Goal: Transaction & Acquisition: Purchase product/service

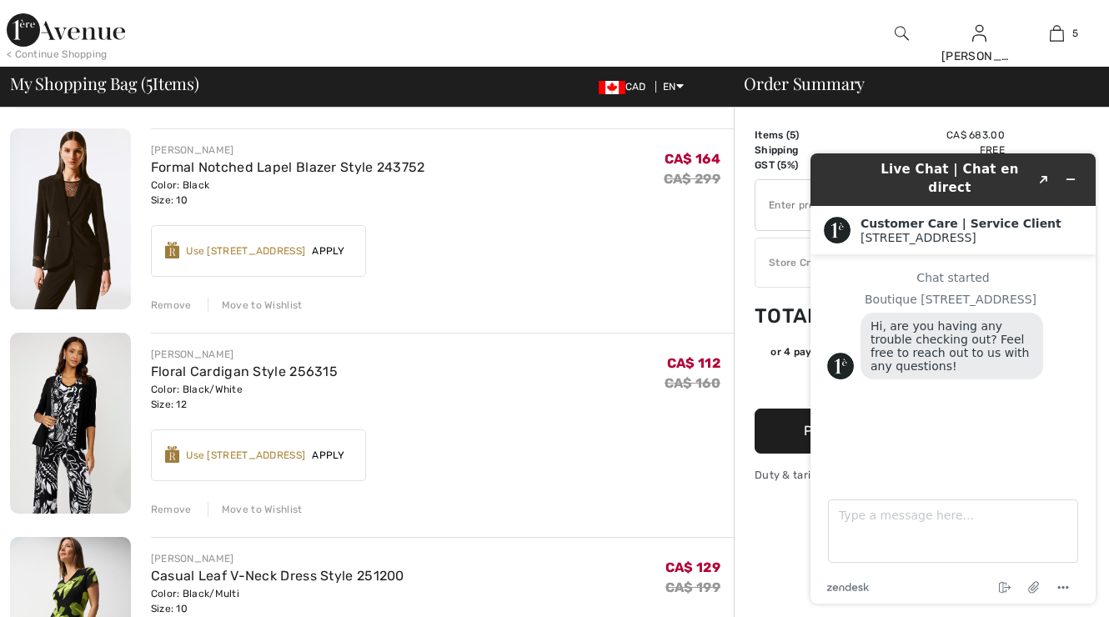
scroll to position [13, 0]
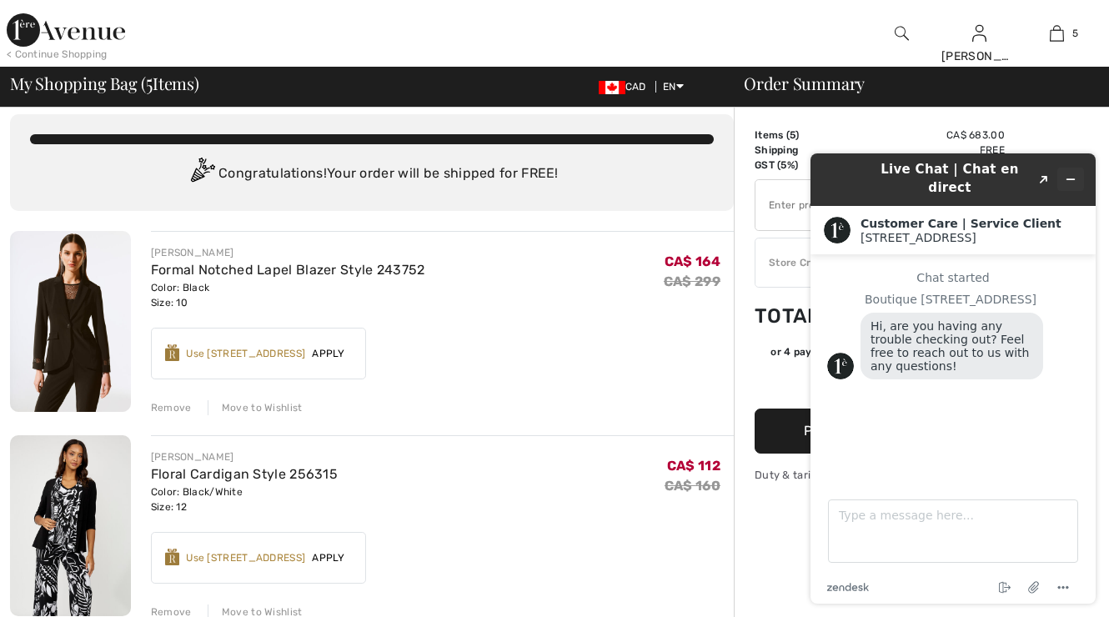
click at [1075, 173] on icon "Minimize widget" at bounding box center [1070, 179] width 12 height 12
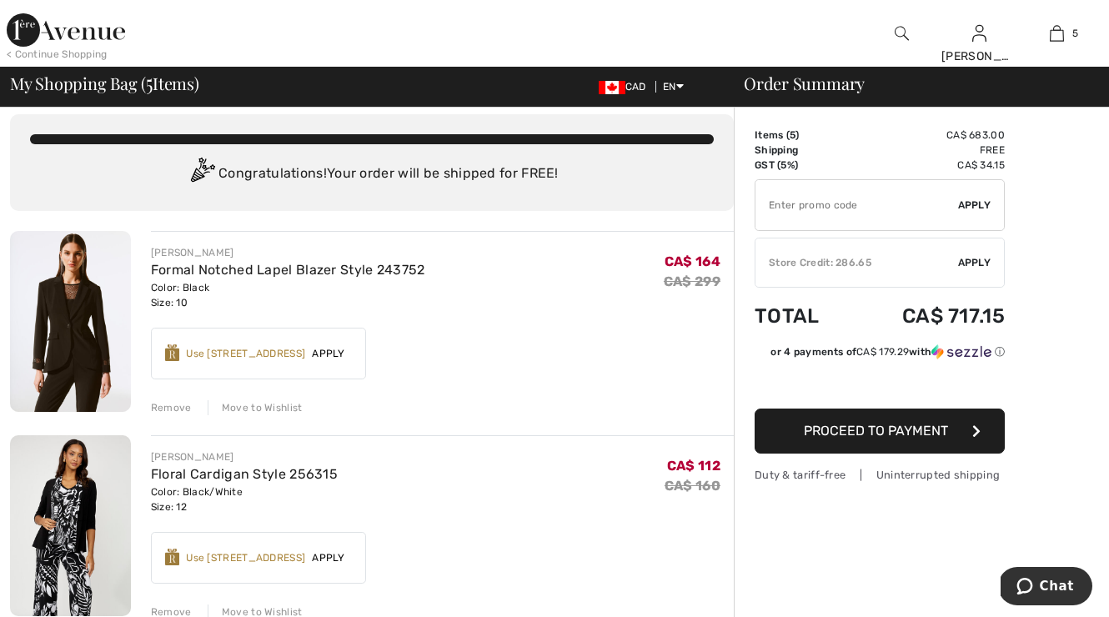
click at [168, 405] on div "Remove" at bounding box center [171, 407] width 41 height 15
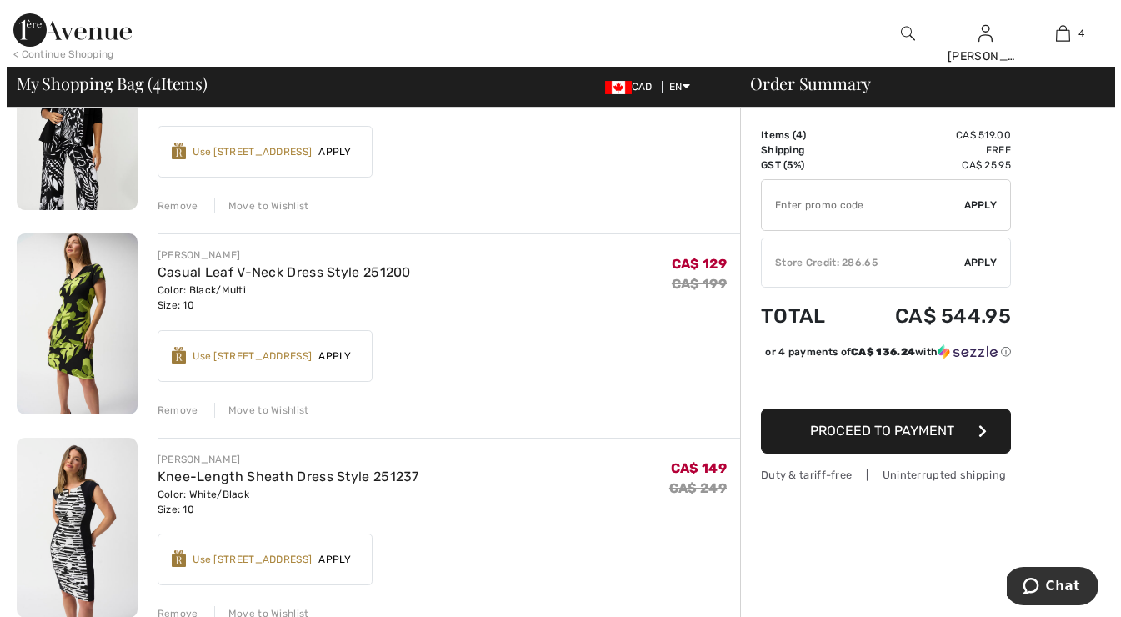
scroll to position [0, 0]
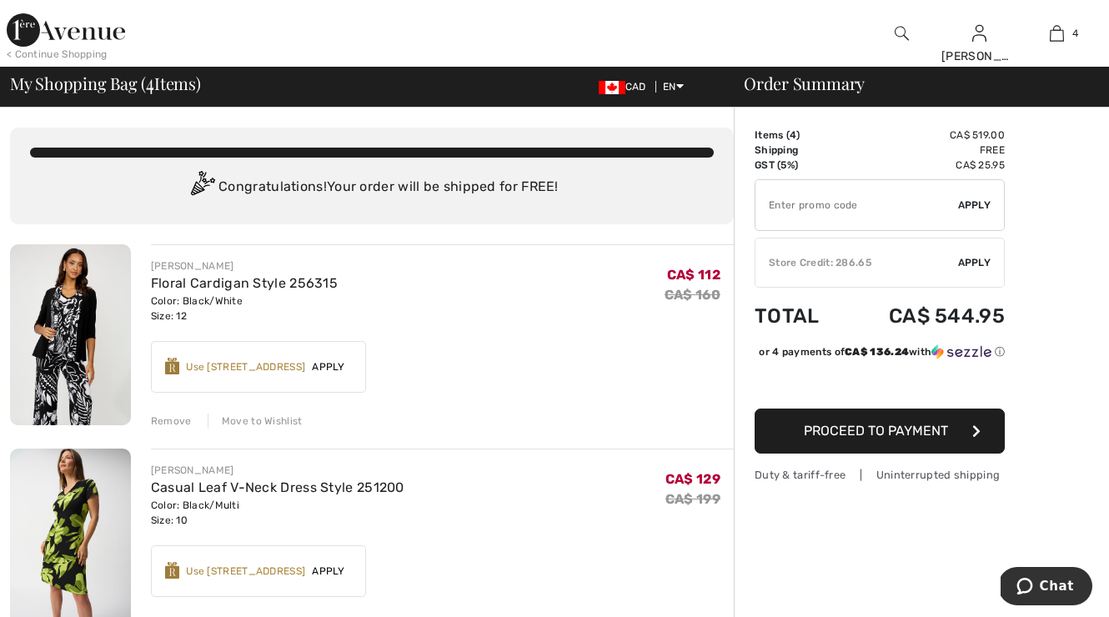
click at [899, 29] on img at bounding box center [901, 33] width 14 height 20
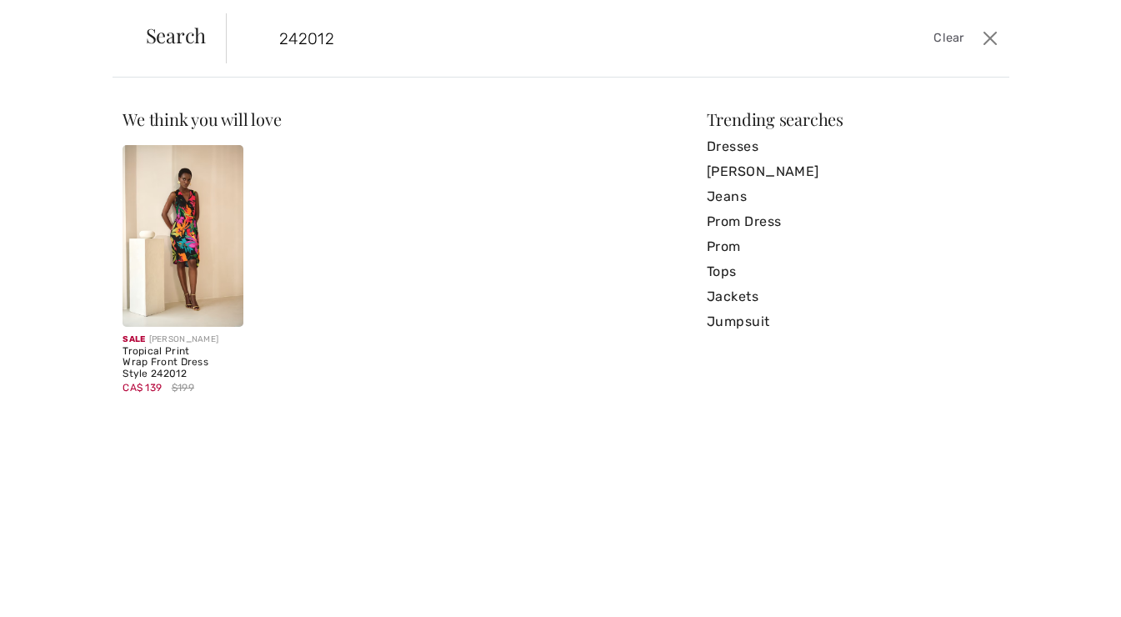
type input "242012"
click at [189, 221] on img at bounding box center [183, 236] width 121 height 182
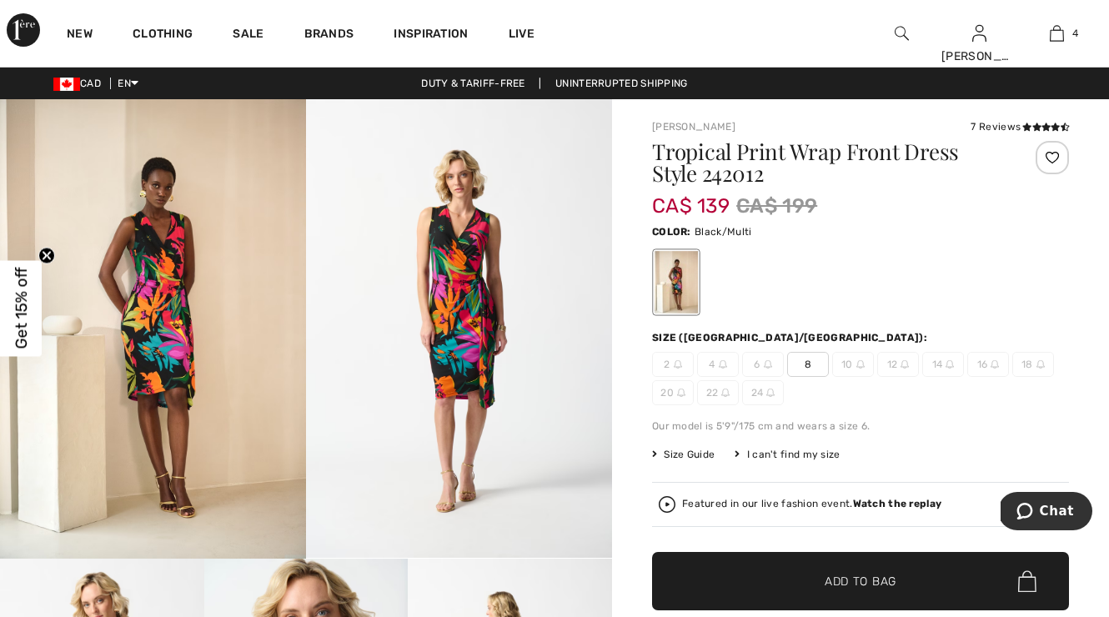
scroll to position [18, 0]
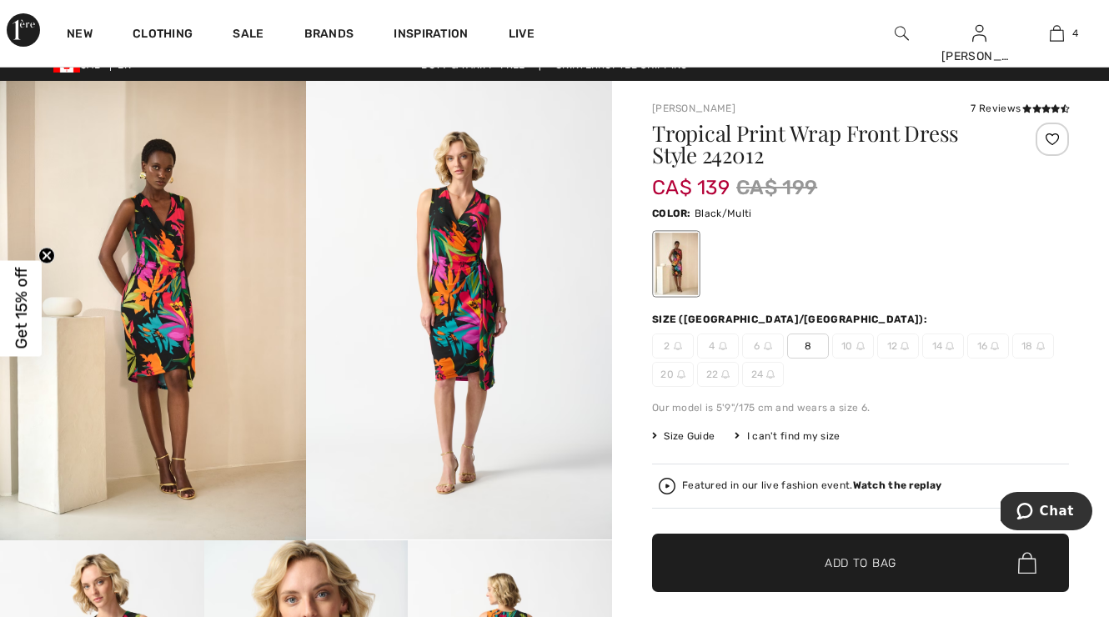
click at [892, 555] on span "Add to Bag" at bounding box center [860, 563] width 72 height 18
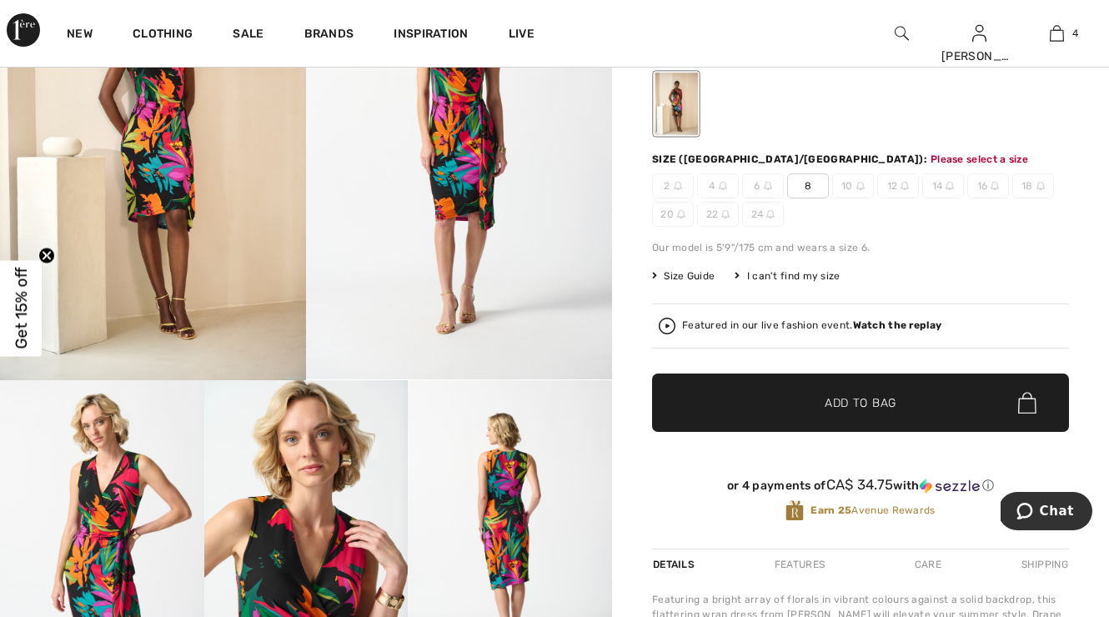
scroll to position [197, 0]
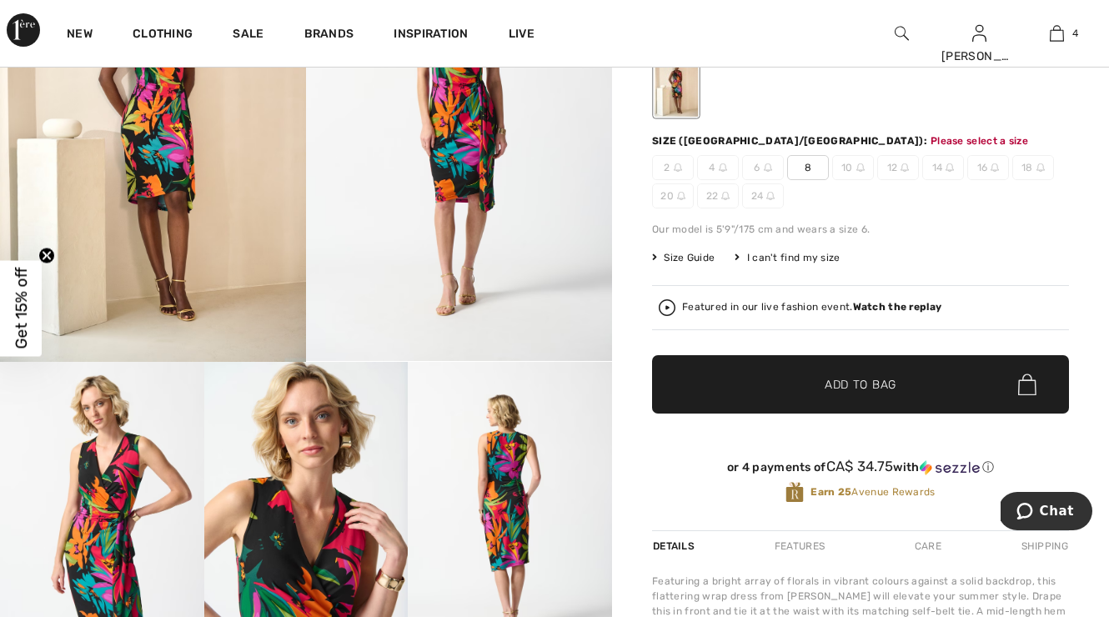
click at [873, 384] on span "Add to Bag" at bounding box center [860, 385] width 72 height 18
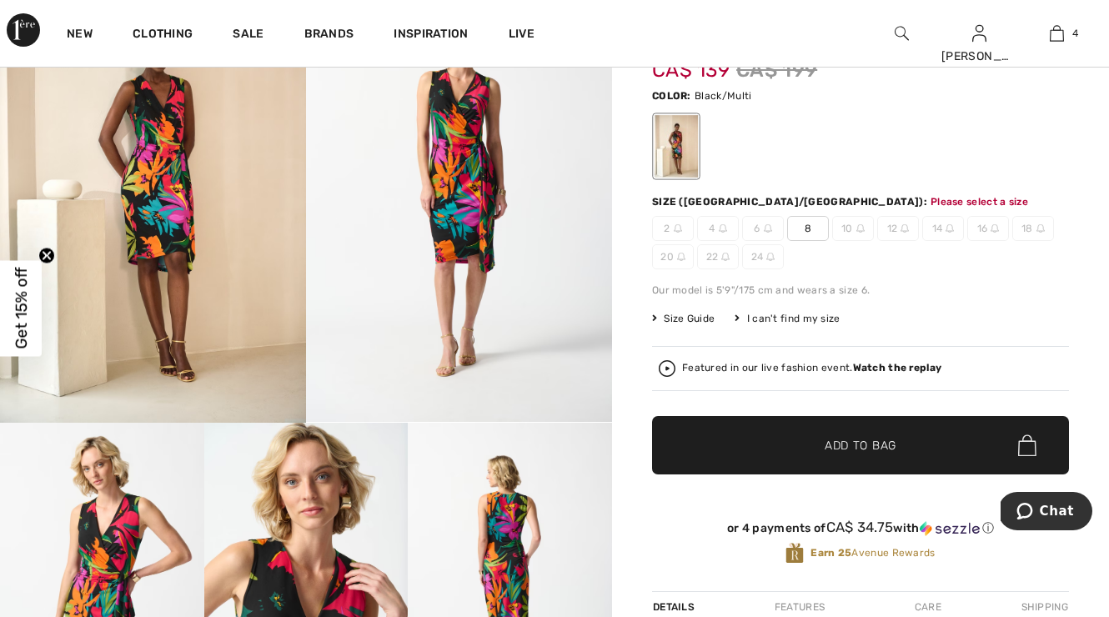
scroll to position [51, 0]
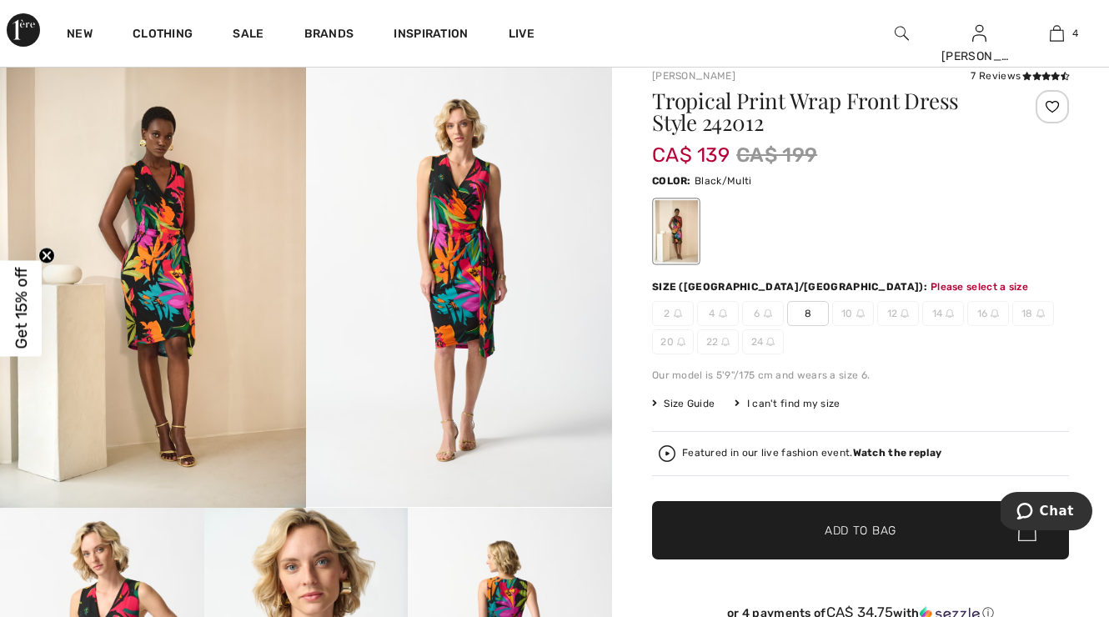
click at [808, 309] on span "8" at bounding box center [808, 313] width 42 height 25
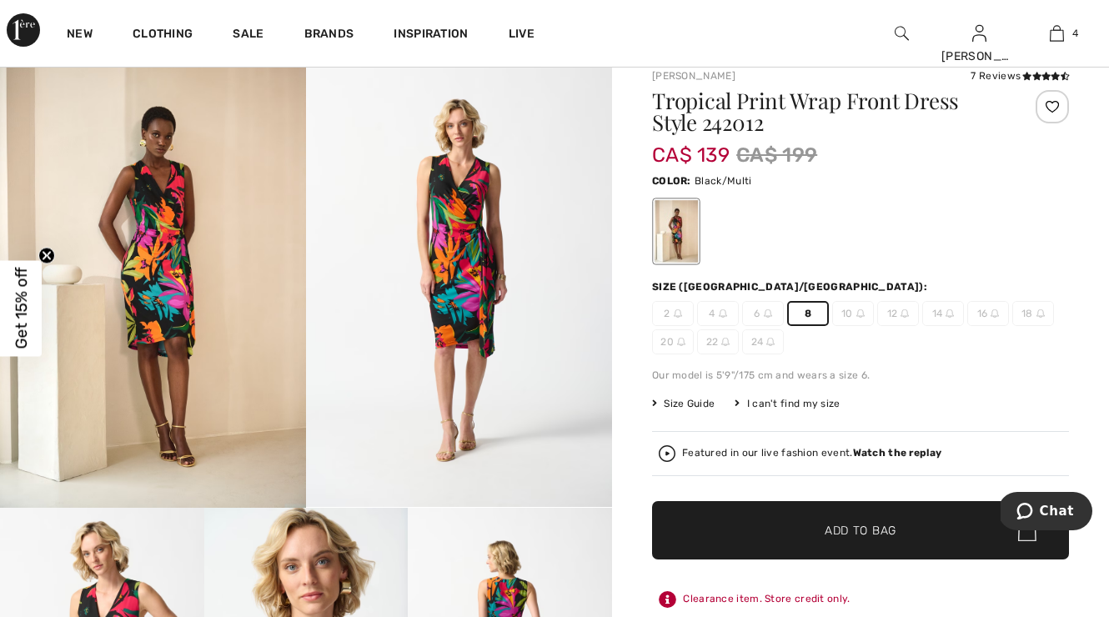
scroll to position [216, 0]
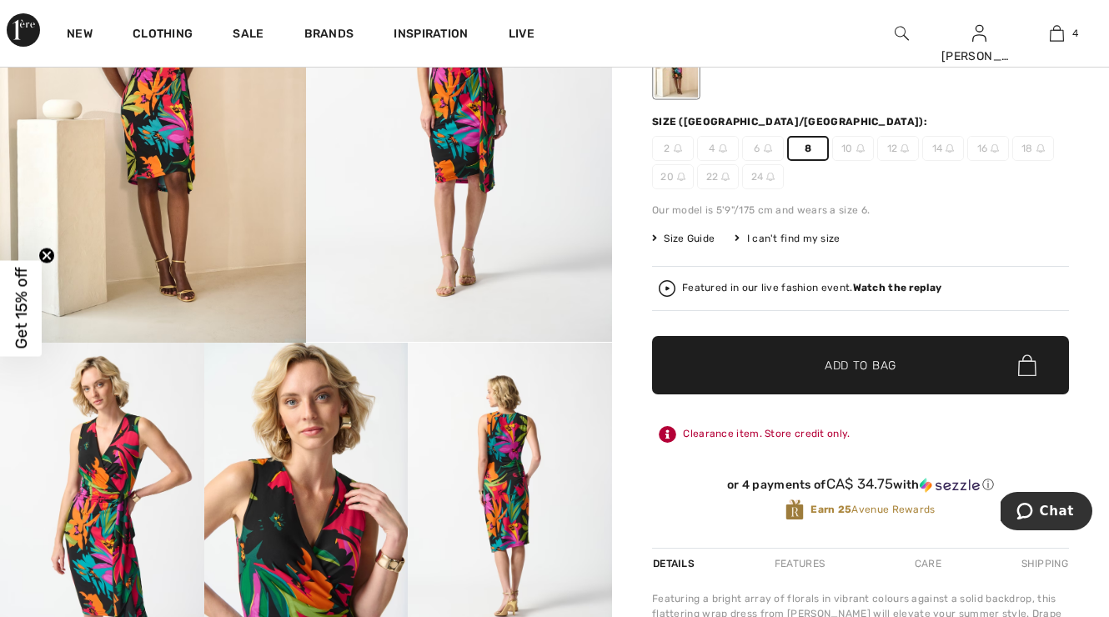
click at [871, 359] on span "Add to Bag" at bounding box center [860, 366] width 72 height 18
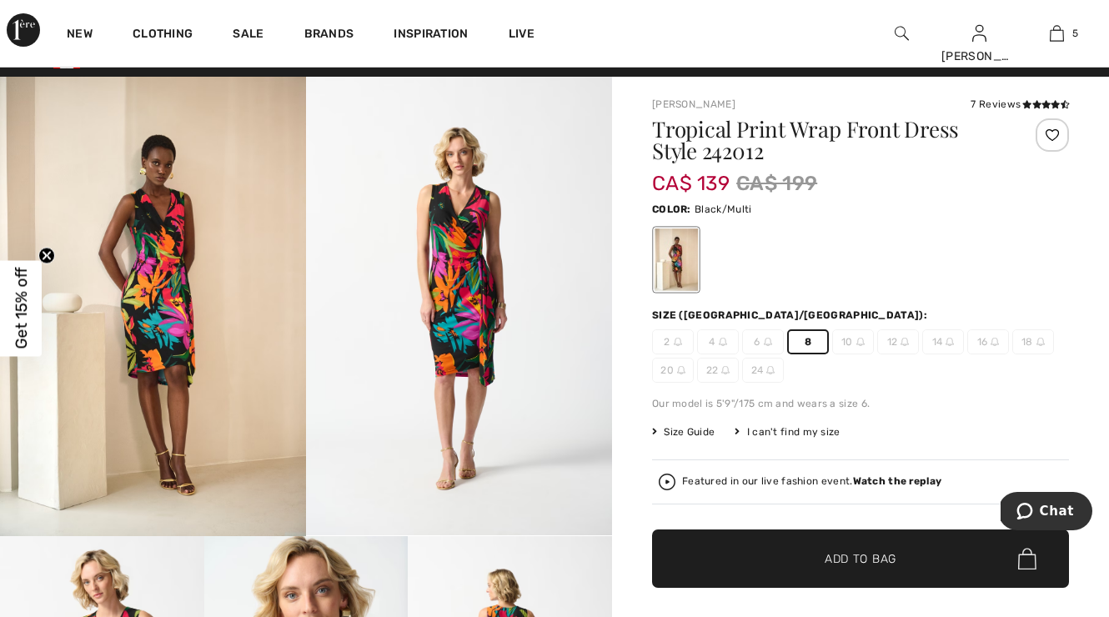
scroll to position [0, 0]
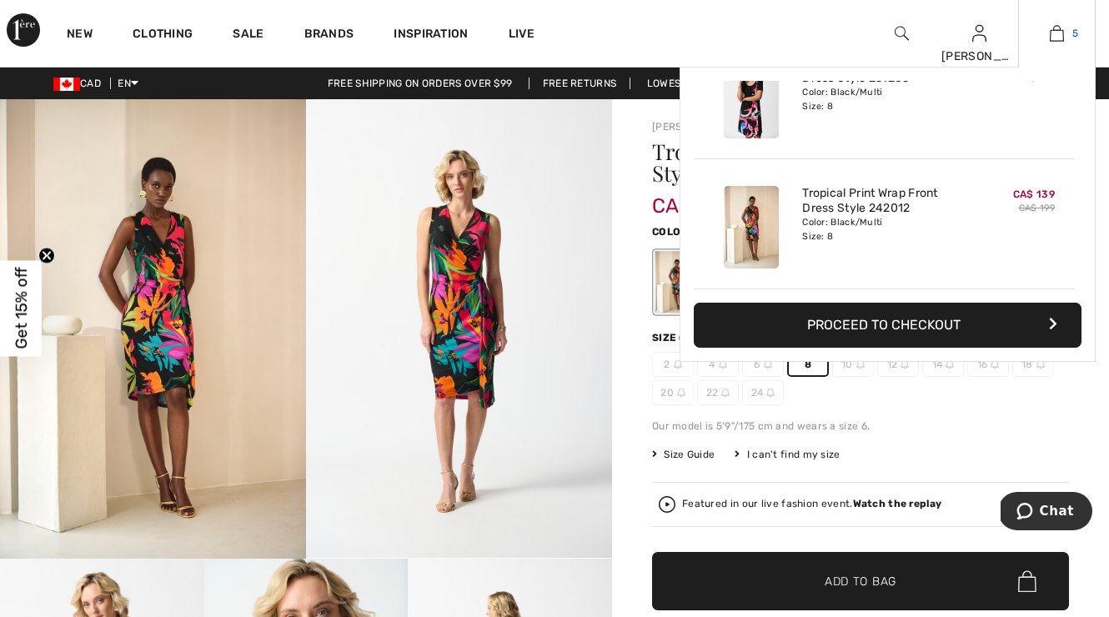
click at [1057, 33] on img at bounding box center [1056, 33] width 14 height 20
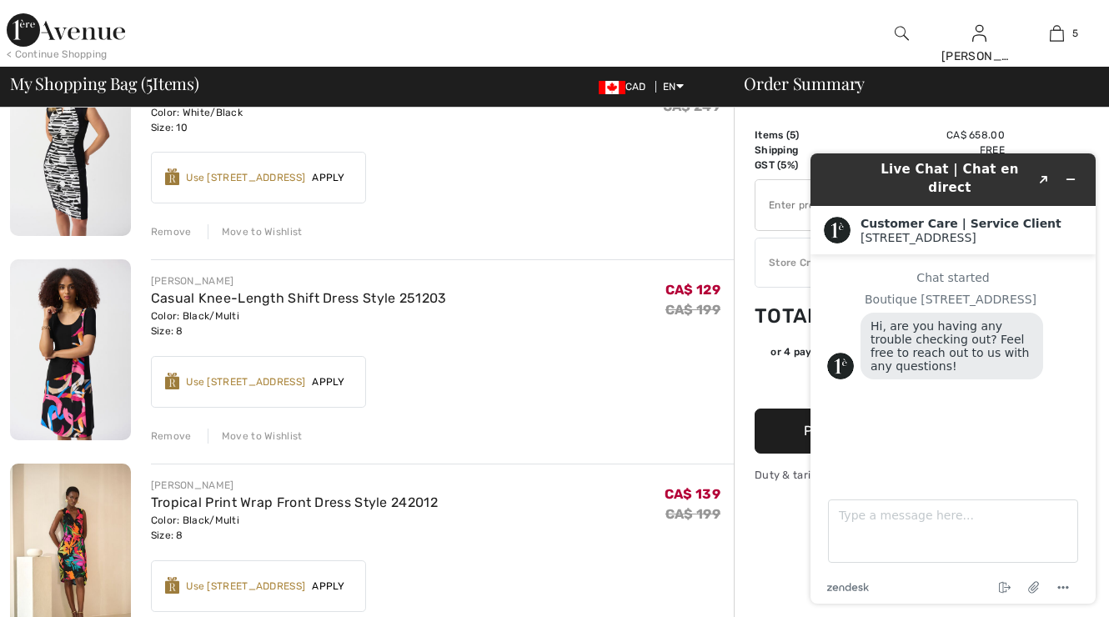
scroll to position [699, 0]
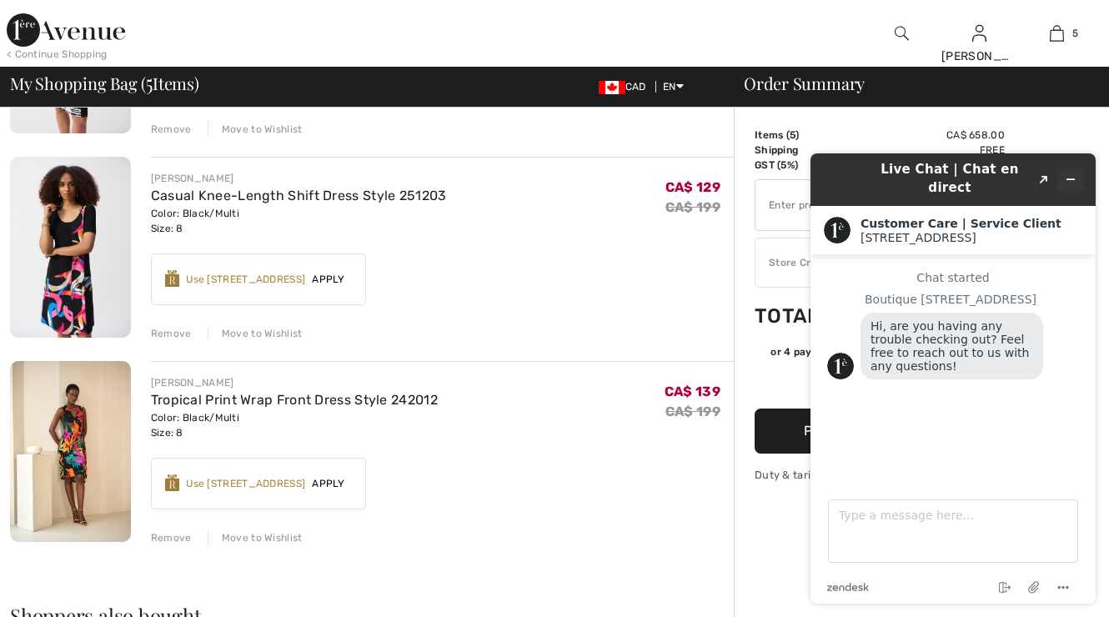
click at [1068, 173] on icon "Minimize widget" at bounding box center [1070, 179] width 12 height 12
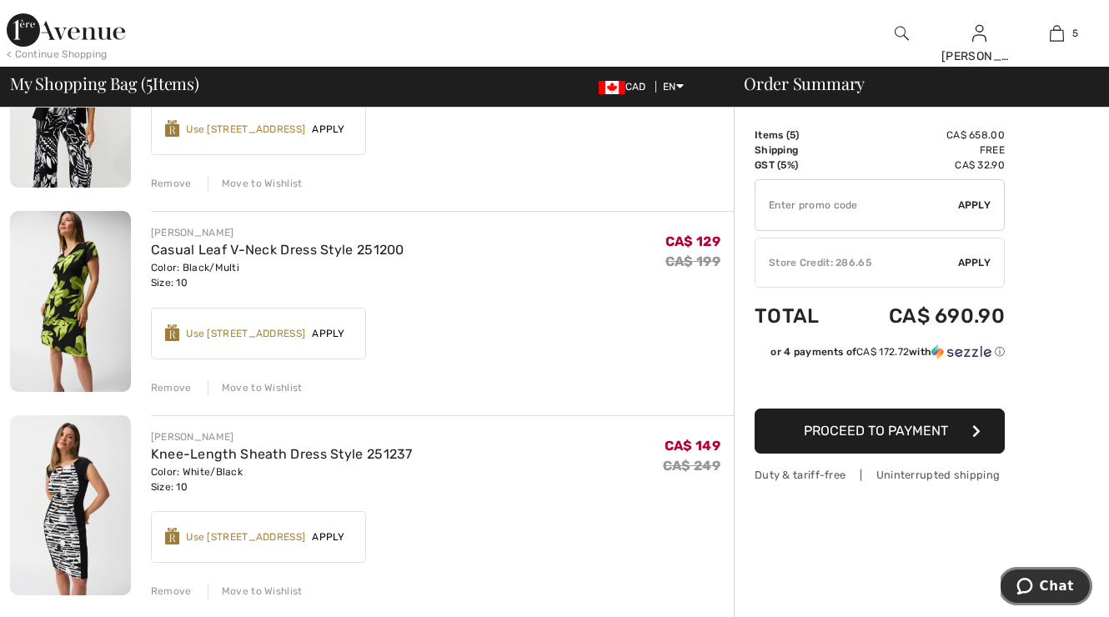
scroll to position [302, 0]
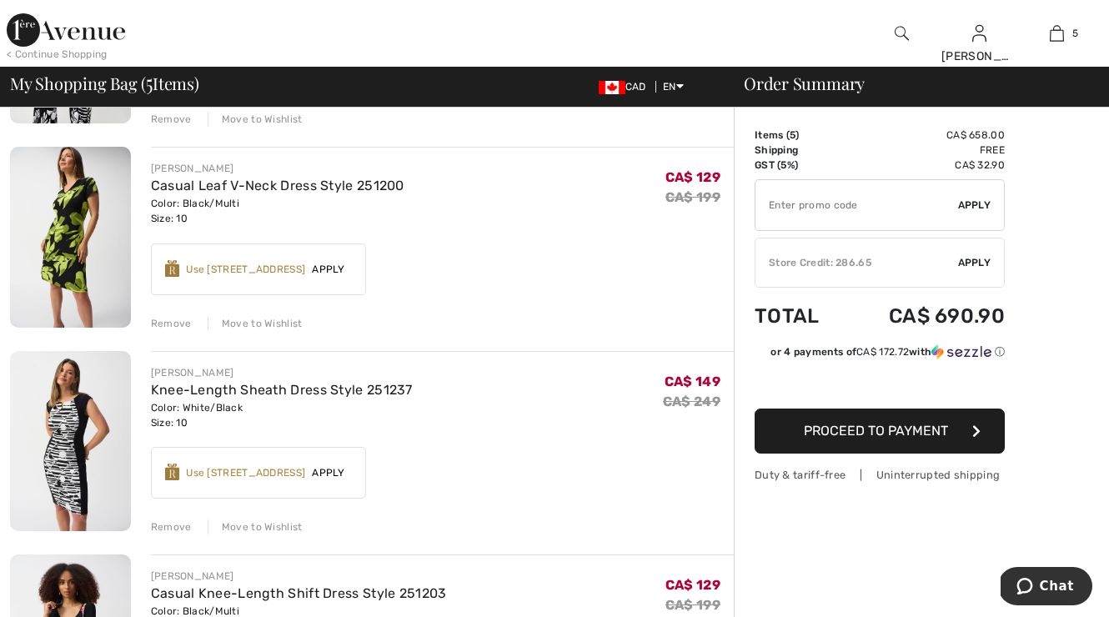
click at [171, 525] on div "Remove" at bounding box center [171, 526] width 41 height 15
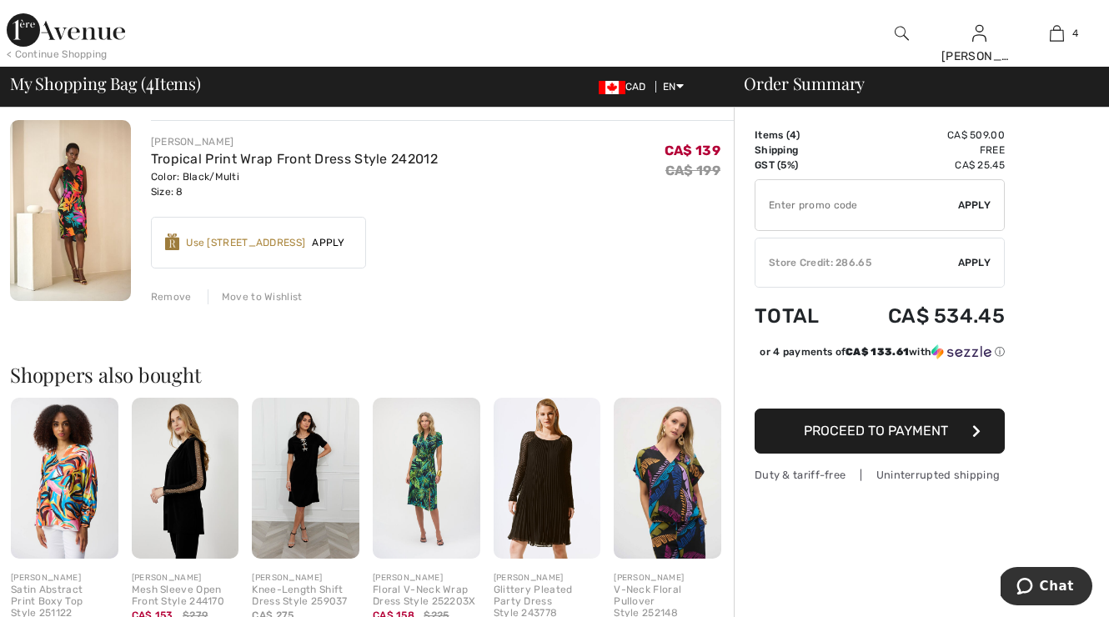
scroll to position [739, 0]
